Goal: Find specific page/section: Find specific page/section

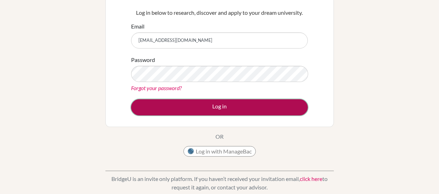
click at [222, 110] on button "Log in" at bounding box center [219, 107] width 177 height 16
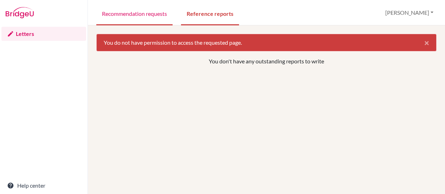
click at [134, 13] on link "Recommendation requests" at bounding box center [134, 13] width 76 height 24
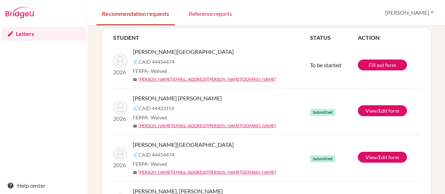
scroll to position [26, 0]
